Goal: Navigation & Orientation: Find specific page/section

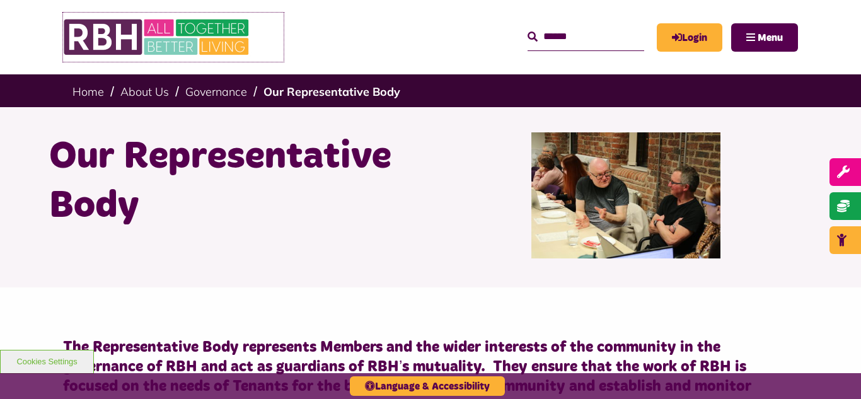
click at [164, 43] on img at bounding box center [157, 37] width 189 height 49
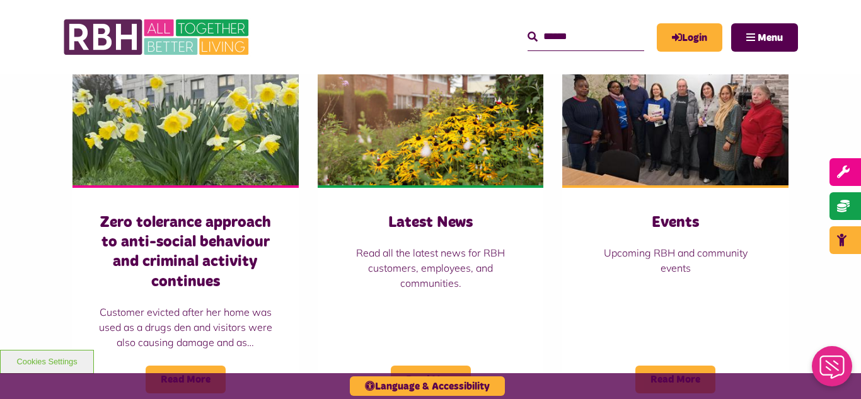
scroll to position [932, 0]
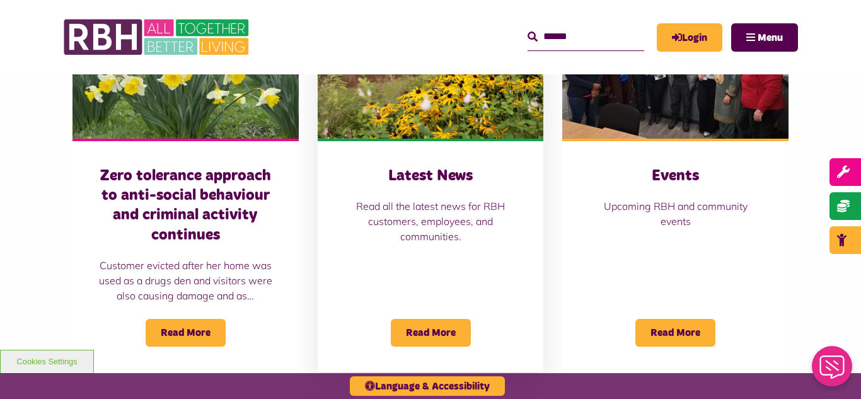
click at [427, 108] on img at bounding box center [431, 67] width 226 height 141
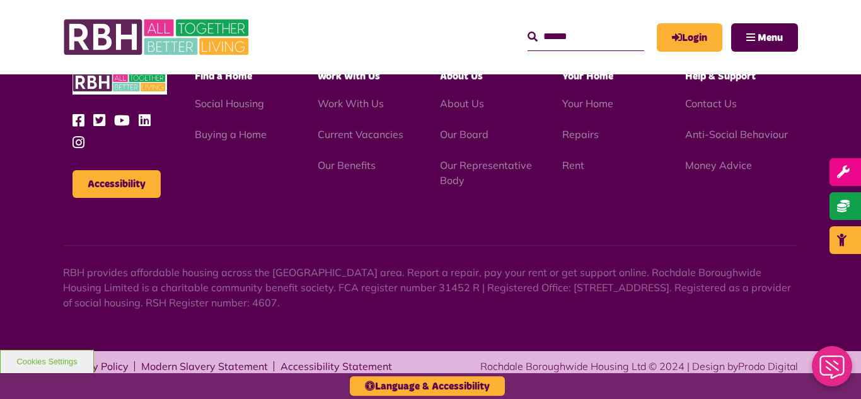
scroll to position [1372, 0]
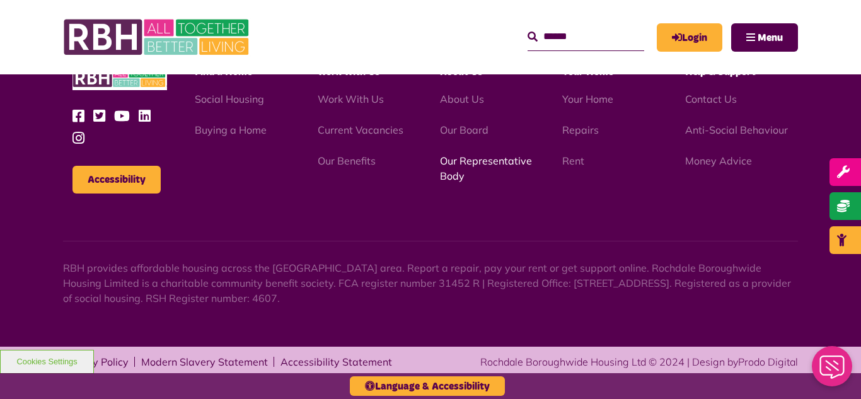
click at [475, 161] on link "Our Representative Body" at bounding box center [486, 168] width 92 height 28
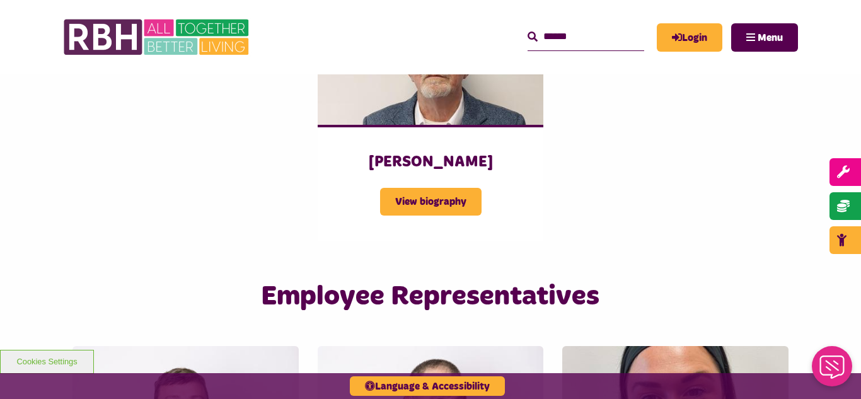
scroll to position [1865, 0]
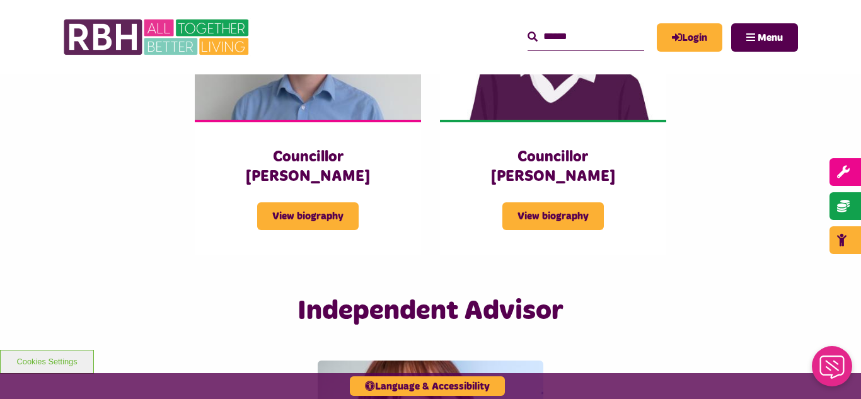
scroll to position [2873, 0]
